Goal: Information Seeking & Learning: Learn about a topic

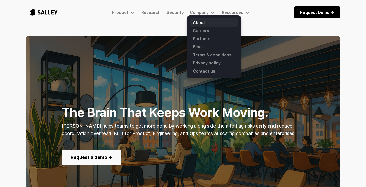
click at [199, 23] on link "About" at bounding box center [214, 22] width 48 height 8
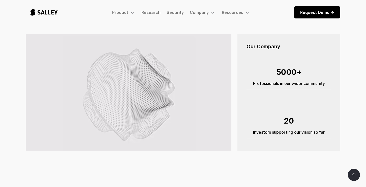
scroll to position [79, 0]
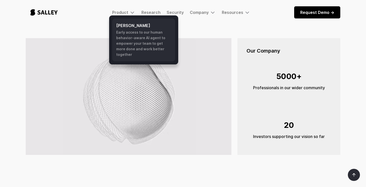
click at [127, 26] on h6 "[PERSON_NAME]" at bounding box center [143, 25] width 55 height 6
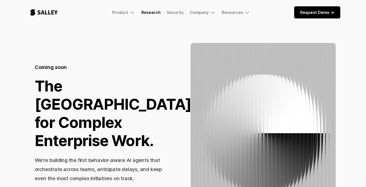
click at [151, 13] on link "Research" at bounding box center [150, 12] width 19 height 5
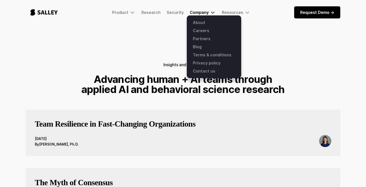
click at [197, 13] on div "Company" at bounding box center [199, 12] width 19 height 5
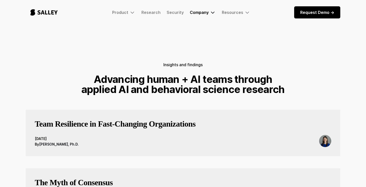
click at [197, 13] on div "Company" at bounding box center [199, 12] width 19 height 5
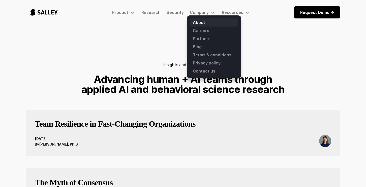
click at [197, 22] on link "About" at bounding box center [214, 22] width 48 height 8
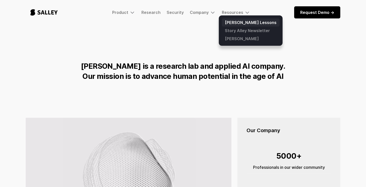
click at [232, 22] on link "[PERSON_NAME] Lessons" at bounding box center [251, 22] width 58 height 8
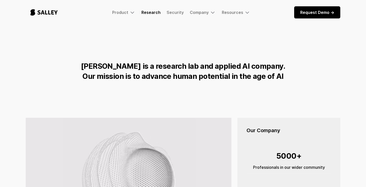
click at [154, 13] on link "Research" at bounding box center [150, 12] width 19 height 5
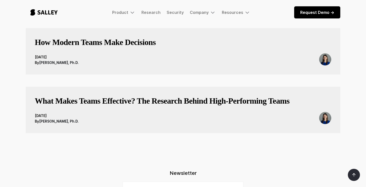
scroll to position [385, 0]
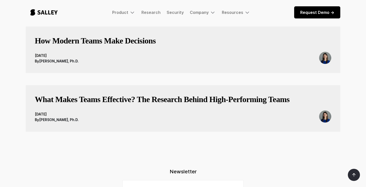
click at [122, 101] on h3 "What Makes Teams Effective? The Research Behind High-Performing Teams" at bounding box center [162, 99] width 255 height 10
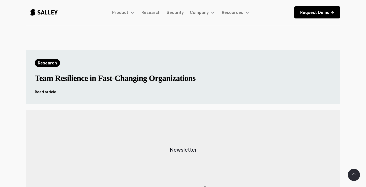
scroll to position [687, 0]
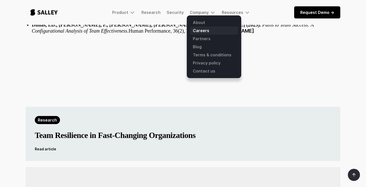
click at [201, 29] on link "Careers" at bounding box center [214, 30] width 48 height 8
